Goal: Find specific page/section: Find specific page/section

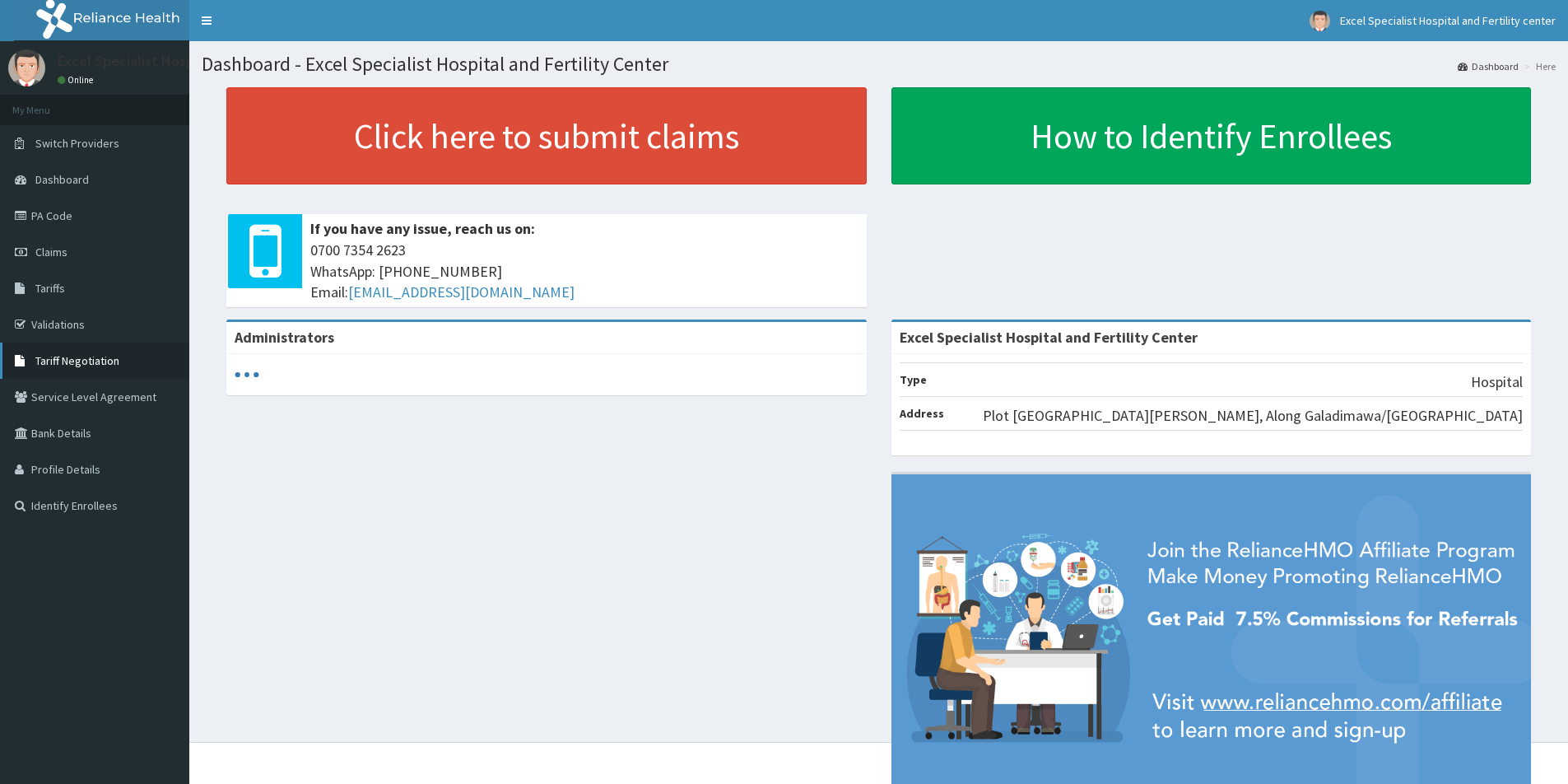
click at [104, 358] on span "Tariff Negotiation" at bounding box center [77, 361] width 84 height 15
click at [70, 282] on link "Tariffs" at bounding box center [94, 288] width 189 height 36
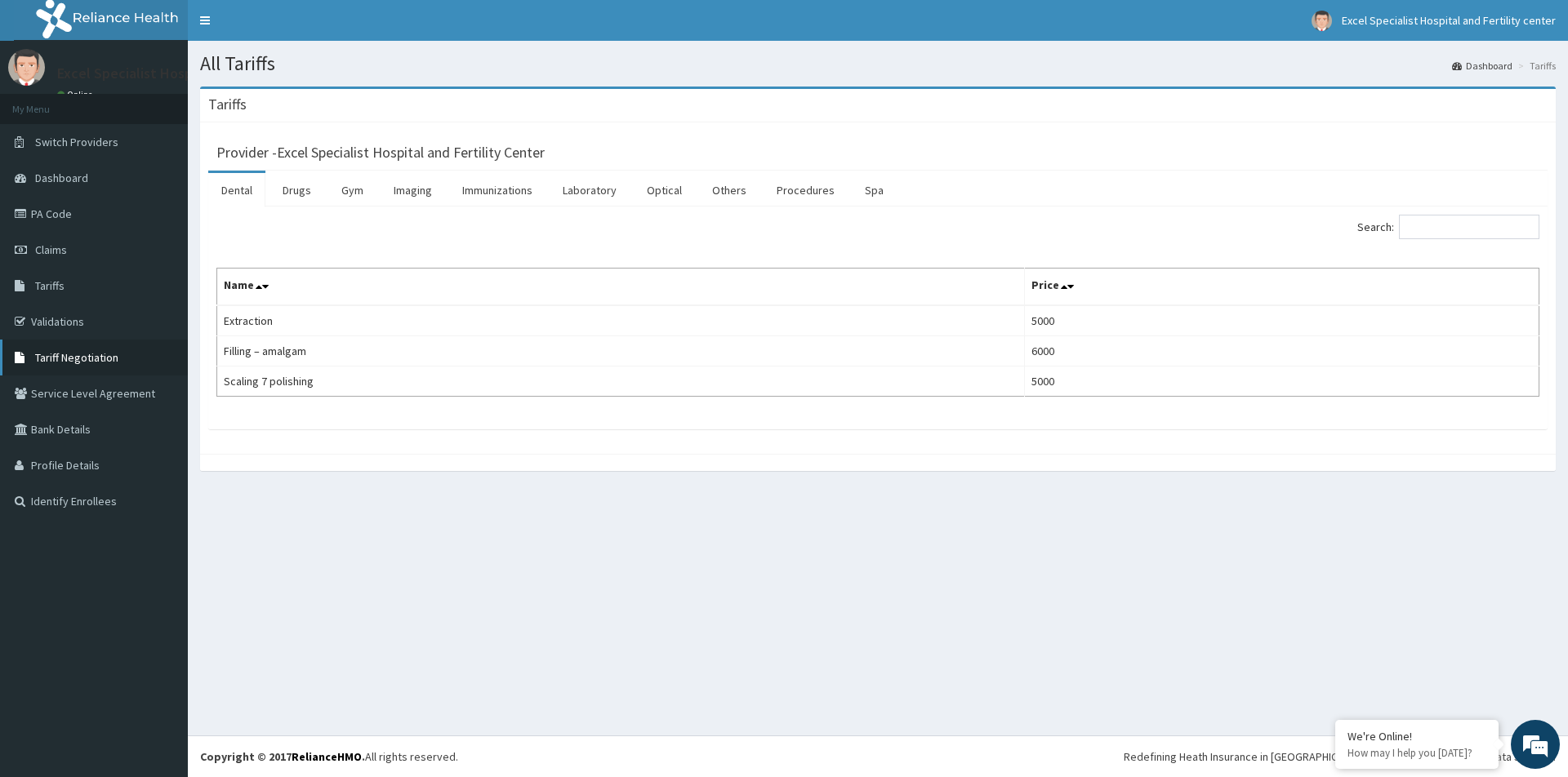
click at [123, 355] on link "Tariff Negotiation" at bounding box center [93, 358] width 188 height 36
